Goal: Task Accomplishment & Management: Use online tool/utility

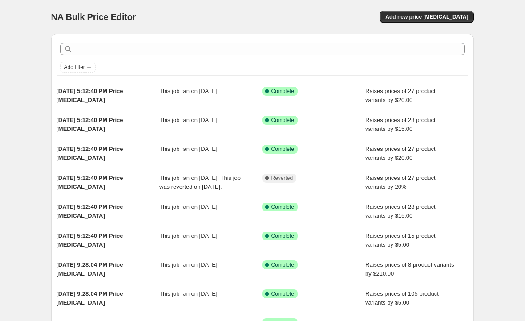
click at [444, 19] on span "Add new price [MEDICAL_DATA]" at bounding box center [426, 16] width 83 height 7
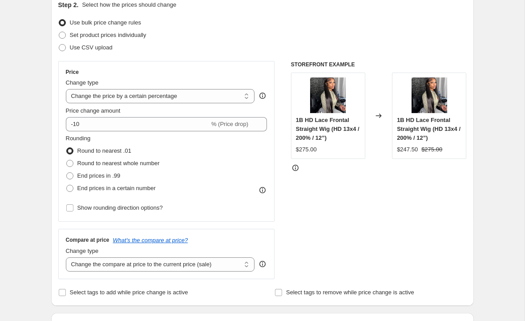
scroll to position [102, 0]
click at [240, 102] on select "Change the price to a certain amount Change the price by a certain amount Chang…" at bounding box center [160, 96] width 189 height 14
select select "by"
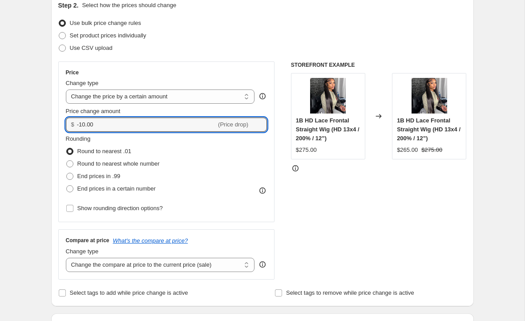
click at [260, 123] on icon at bounding box center [260, 127] width 9 height 9
type input "-10.01"
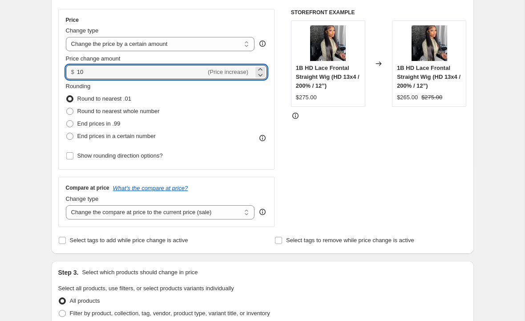
scroll to position [154, 0]
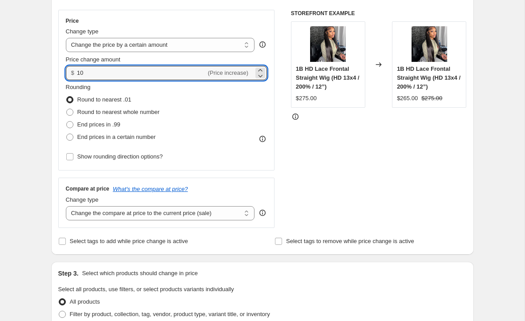
click at [238, 215] on select "Change the compare at price to the current price (sale) Change the compare at p…" at bounding box center [160, 213] width 189 height 14
type input "10.00"
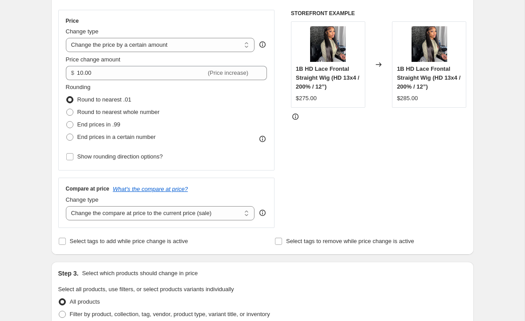
select select "remove"
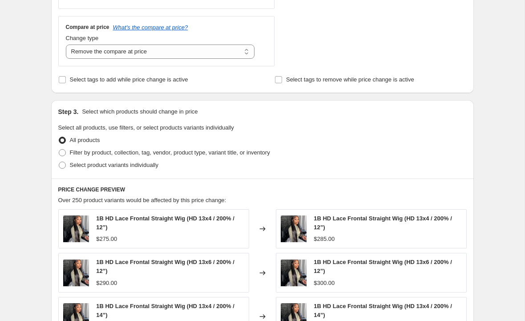
scroll to position [321, 0]
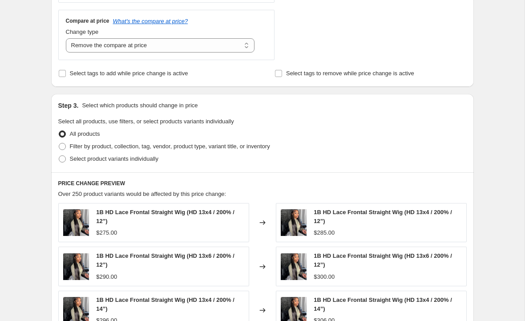
click at [149, 158] on span "Select product variants individually" at bounding box center [114, 158] width 88 height 7
click at [59, 156] on input "Select product variants individually" at bounding box center [59, 155] width 0 height 0
radio input "true"
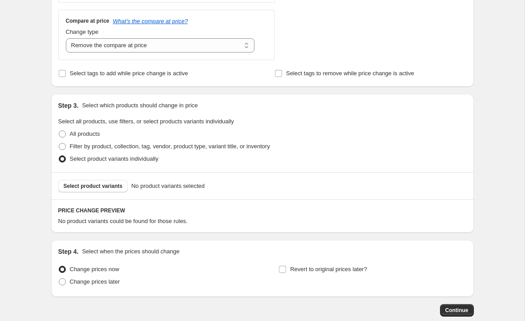
click at [124, 188] on button "Select product variants" at bounding box center [93, 186] width 70 height 12
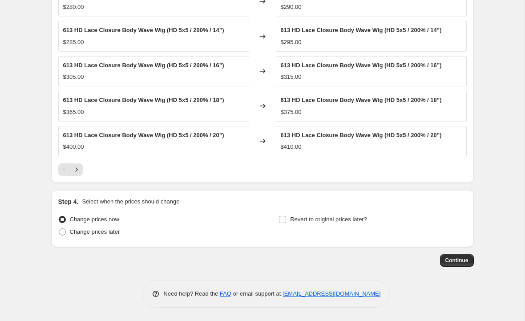
scroll to position [566, 0]
click at [468, 256] on button "Continue" at bounding box center [457, 260] width 34 height 12
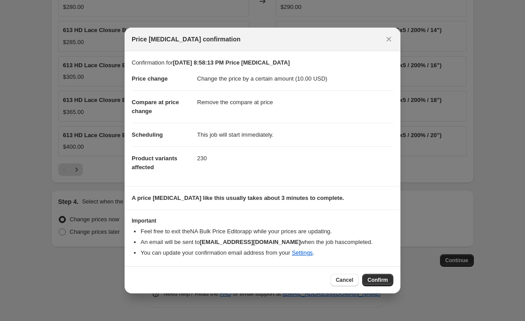
click at [386, 278] on span "Confirm" at bounding box center [377, 279] width 20 height 7
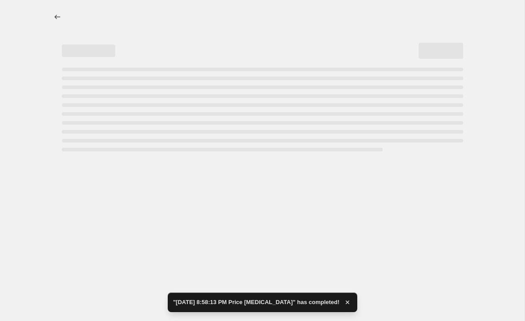
select select "by"
select select "remove"
